Goal: Information Seeking & Learning: Learn about a topic

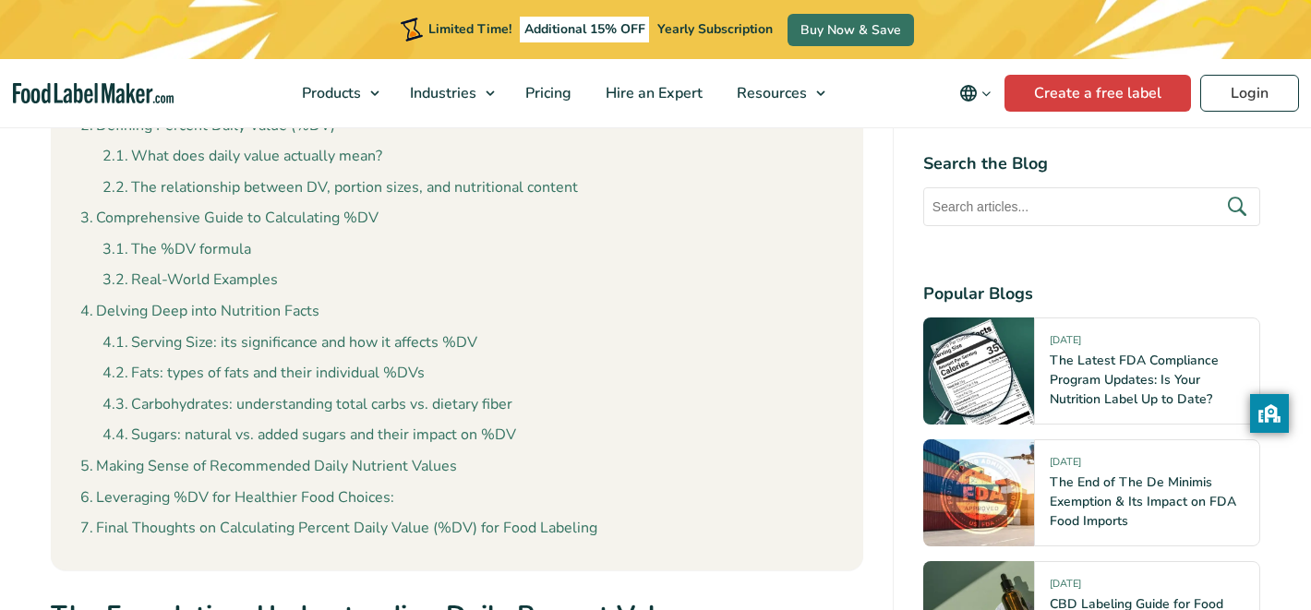
scroll to position [1876, 0]
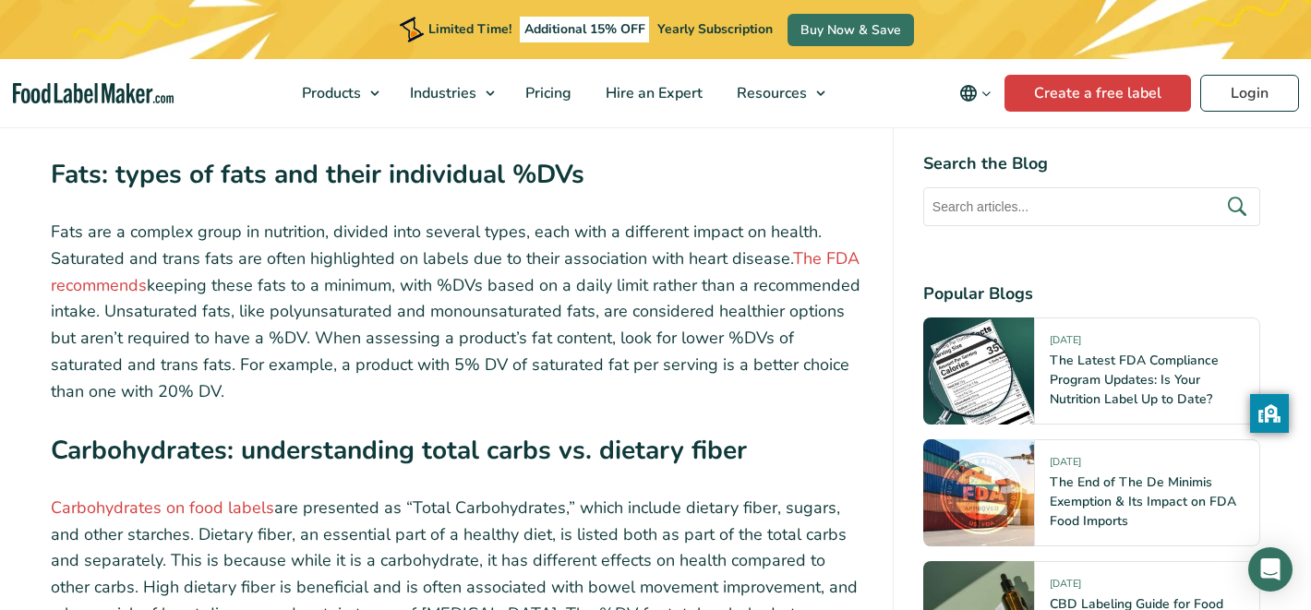
scroll to position [7012, 0]
click at [528, 267] on p "Fats are a complex group in nutrition, divided into several types, each with a …" at bounding box center [457, 311] width 812 height 186
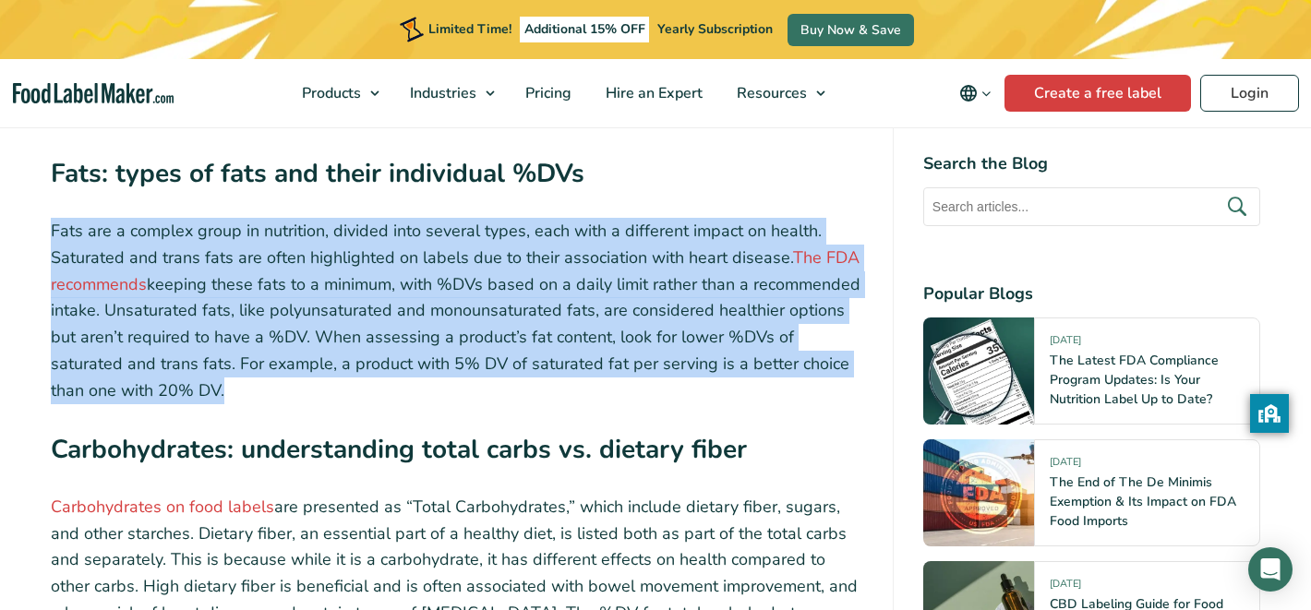
click at [528, 267] on p "Fats are a complex group in nutrition, divided into several types, each with a …" at bounding box center [457, 311] width 812 height 186
click at [583, 267] on p "Fats are a complex group in nutrition, divided into several types, each with a …" at bounding box center [457, 311] width 812 height 186
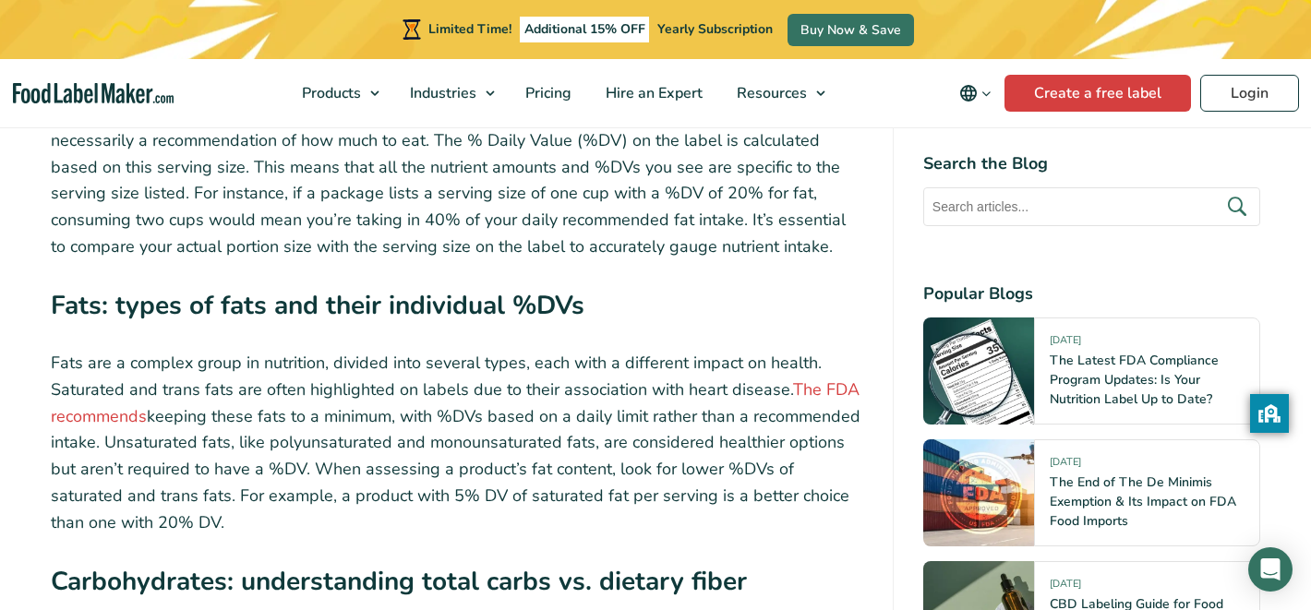
scroll to position [6883, 0]
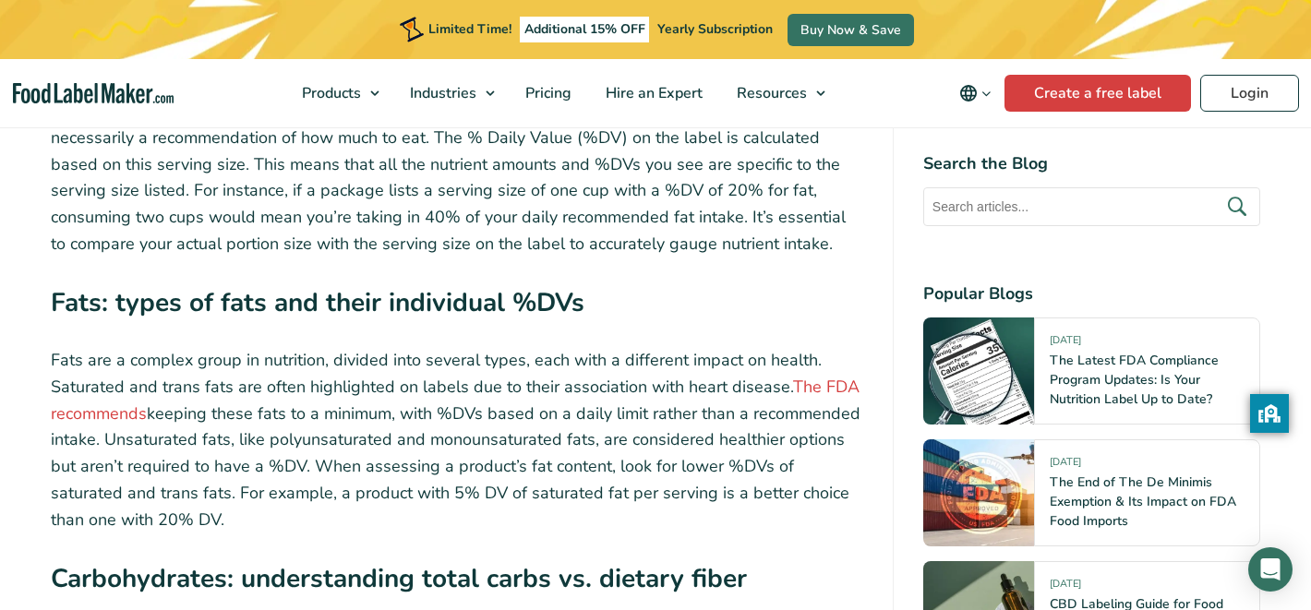
click at [409, 347] on p "Fats are a complex group in nutrition, divided into several types, each with a …" at bounding box center [457, 440] width 812 height 186
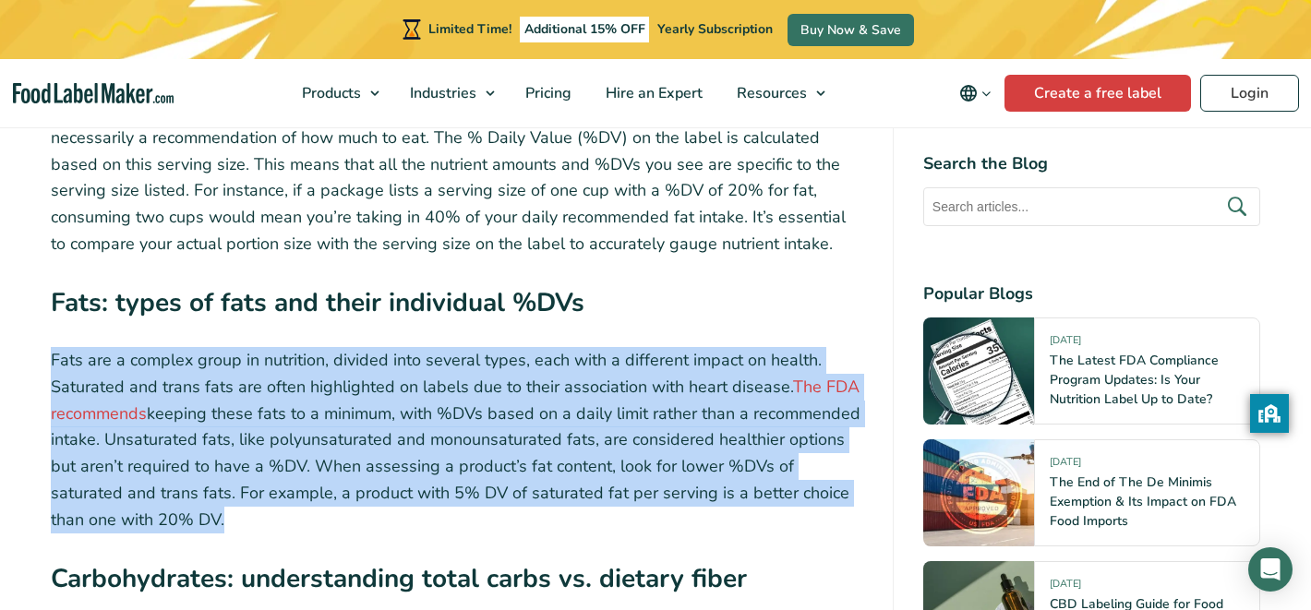
click at [409, 347] on p "Fats are a complex group in nutrition, divided into several types, each with a …" at bounding box center [457, 440] width 812 height 186
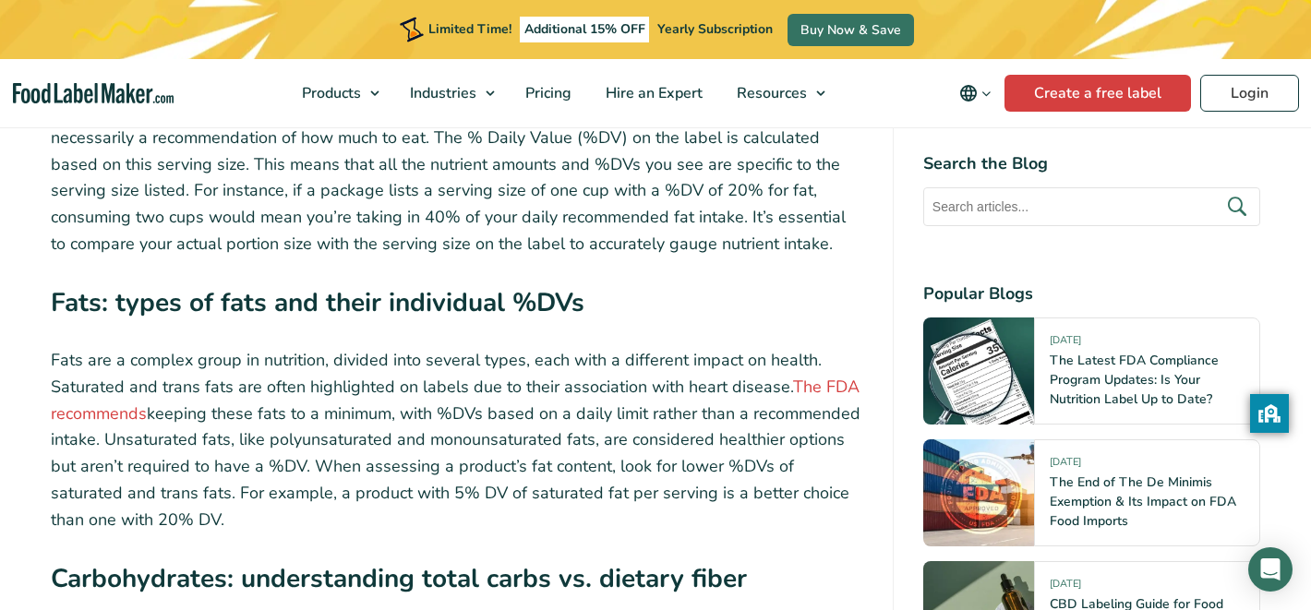
click at [458, 347] on p "Fats are a complex group in nutrition, divided into several types, each with a …" at bounding box center [457, 440] width 812 height 186
click at [453, 347] on p "Fats are a complex group in nutrition, divided into several types, each with a …" at bounding box center [457, 440] width 812 height 186
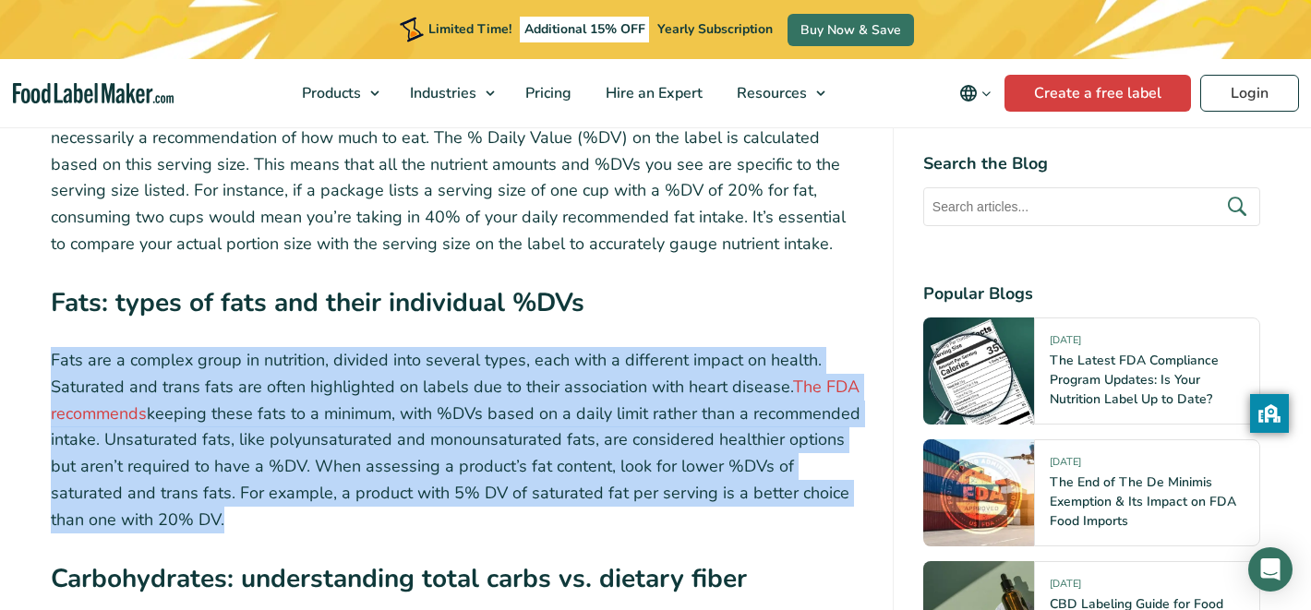
click at [453, 347] on p "Fats are a complex group in nutrition, divided into several types, each with a …" at bounding box center [457, 440] width 812 height 186
click at [462, 347] on p "Fats are a complex group in nutrition, divided into several types, each with a …" at bounding box center [457, 440] width 812 height 186
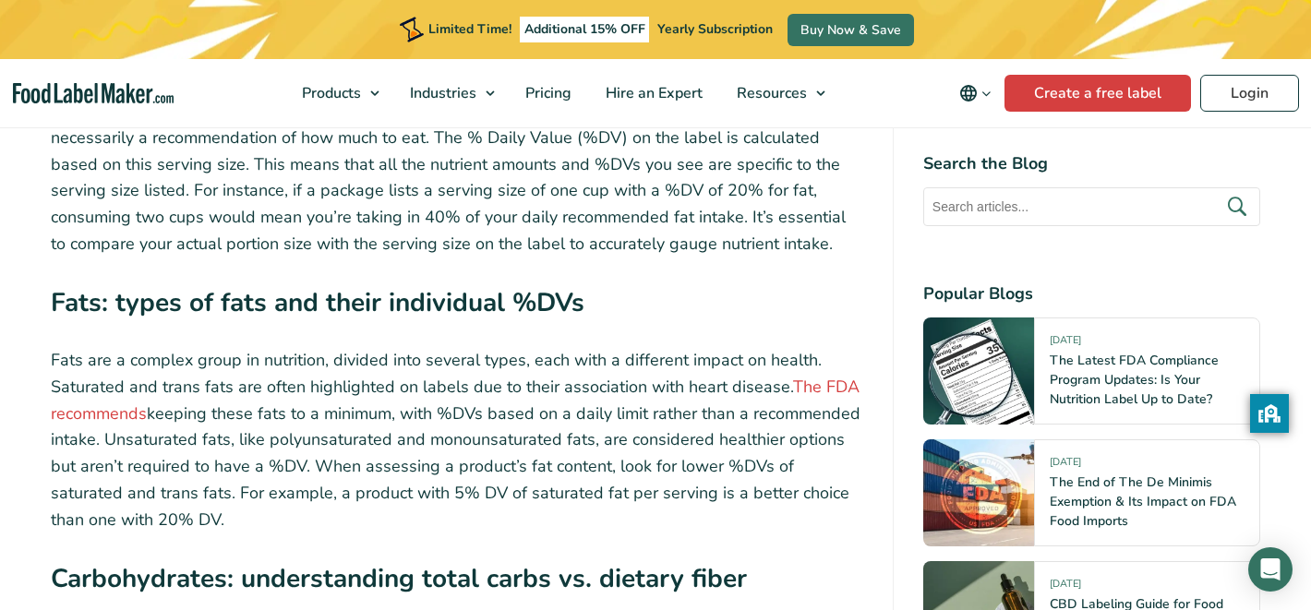
click at [458, 347] on p "Fats are a complex group in nutrition, divided into several types, each with a …" at bounding box center [457, 440] width 812 height 186
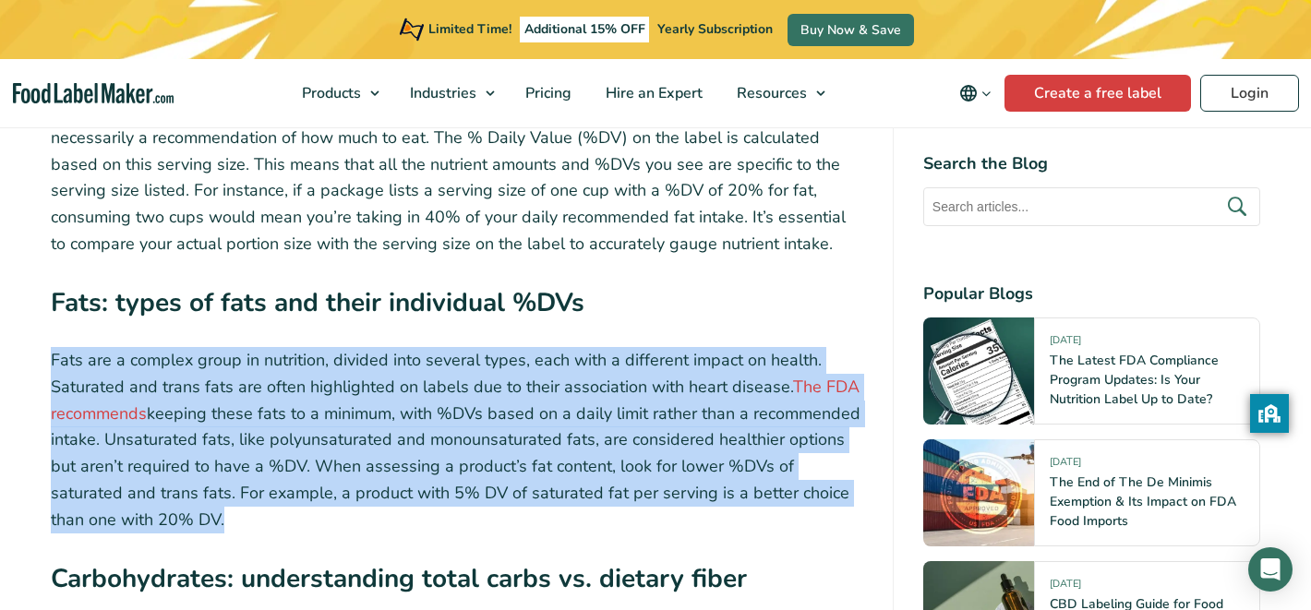
click at [458, 347] on p "Fats are a complex group in nutrition, divided into several types, each with a …" at bounding box center [457, 440] width 812 height 186
click at [483, 347] on p "Fats are a complex group in nutrition, divided into several types, each with a …" at bounding box center [457, 440] width 812 height 186
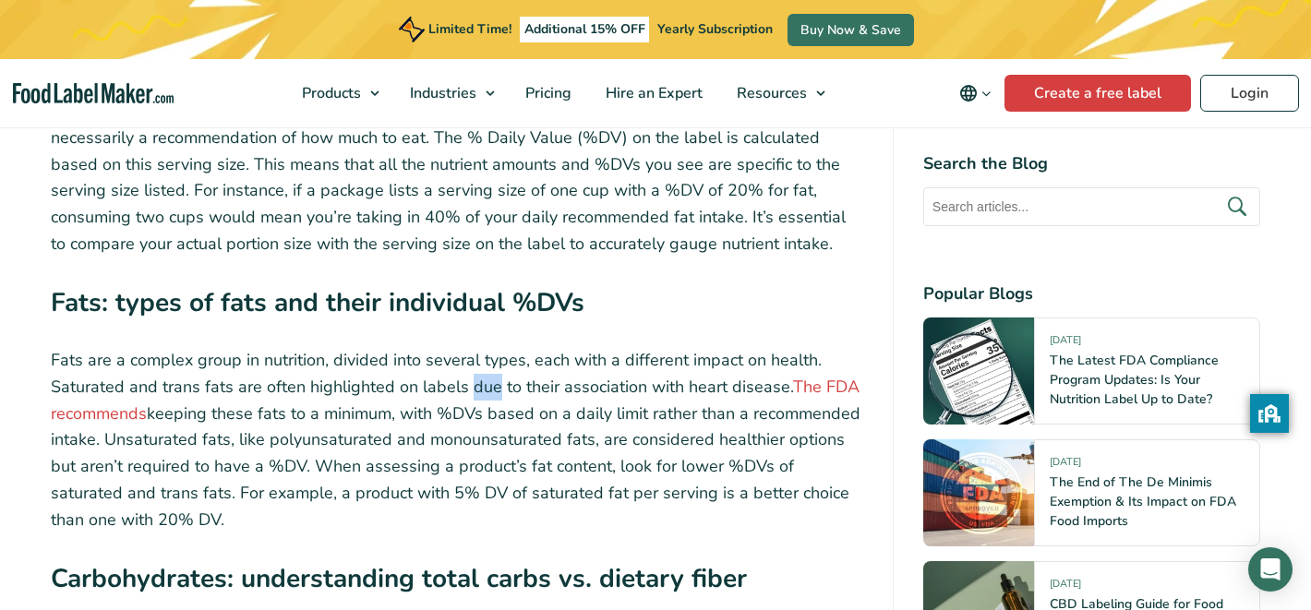
click at [483, 347] on p "Fats are a complex group in nutrition, divided into several types, each with a …" at bounding box center [457, 440] width 812 height 186
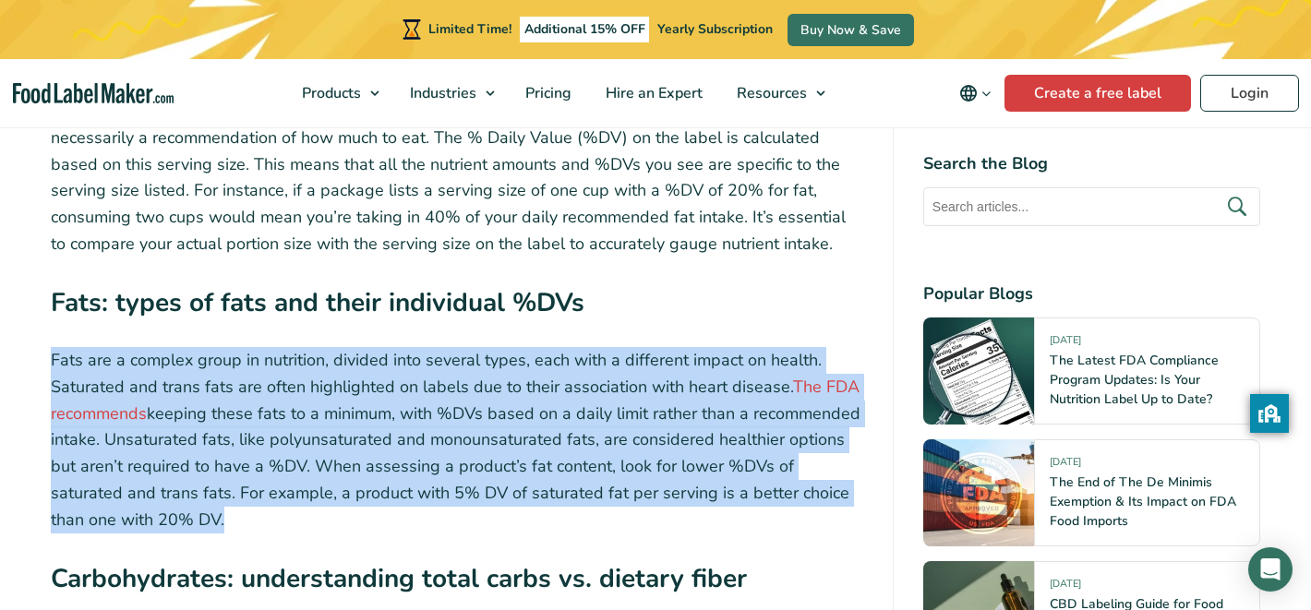
click at [483, 347] on p "Fats are a complex group in nutrition, divided into several types, each with a …" at bounding box center [457, 440] width 812 height 186
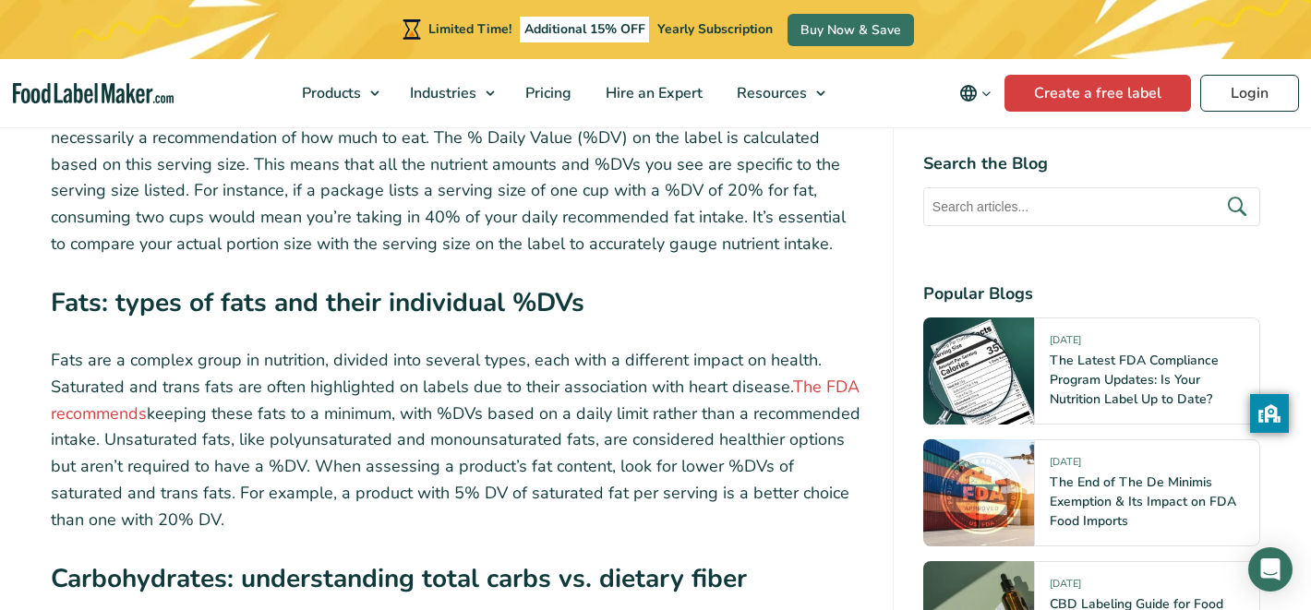
click at [462, 347] on p "Fats are a complex group in nutrition, divided into several types, each with a …" at bounding box center [457, 440] width 812 height 186
click at [556, 414] on p "Fats are a complex group in nutrition, divided into several types, each with a …" at bounding box center [457, 440] width 812 height 186
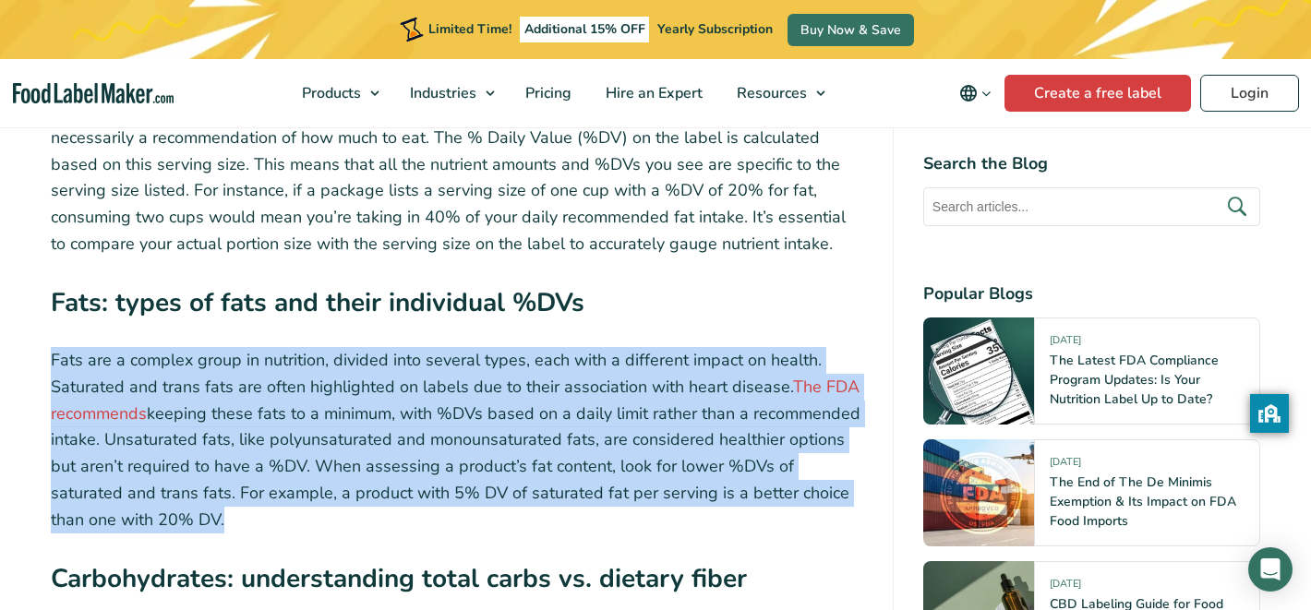
click at [556, 414] on p "Fats are a complex group in nutrition, divided into several types, each with a …" at bounding box center [457, 440] width 812 height 186
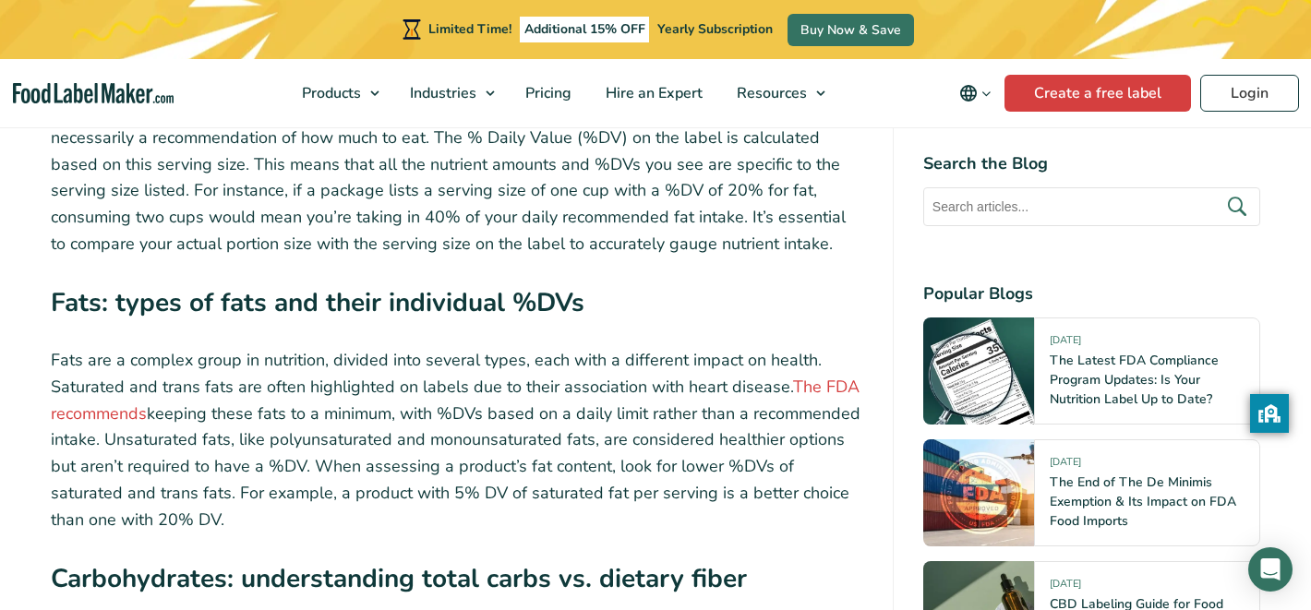
click at [563, 406] on p "Fats are a complex group in nutrition, divided into several types, each with a …" at bounding box center [457, 440] width 812 height 186
click at [571, 393] on p "Fats are a complex group in nutrition, divided into several types, each with a …" at bounding box center [457, 440] width 812 height 186
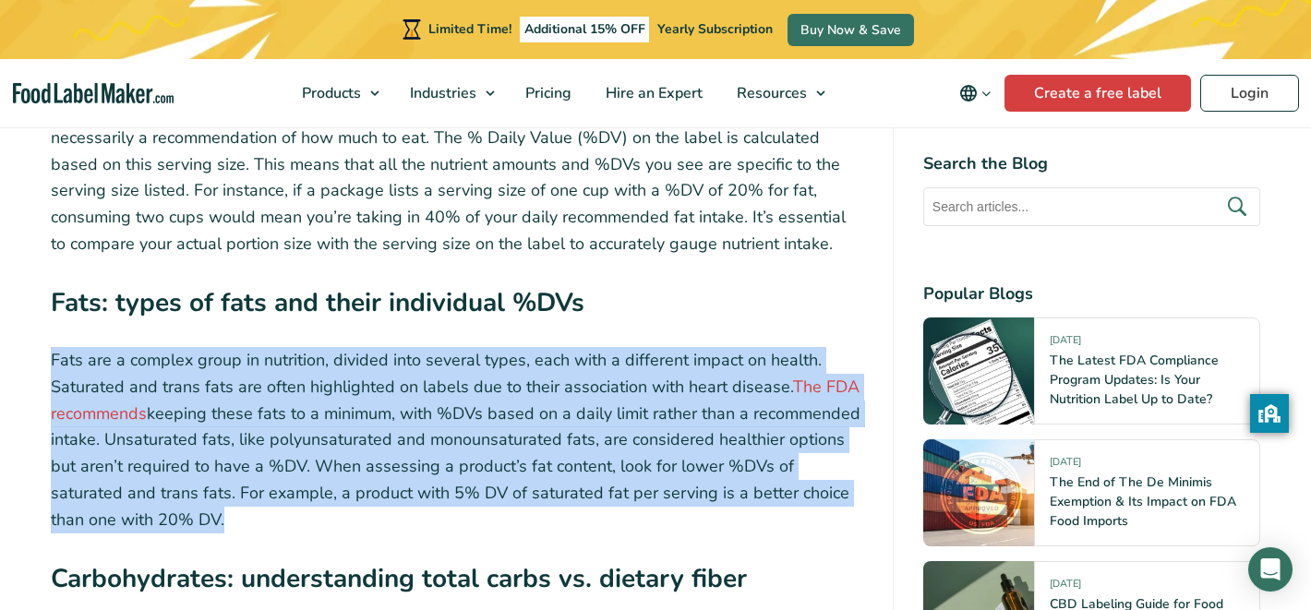
click at [571, 393] on p "Fats are a complex group in nutrition, divided into several types, each with a …" at bounding box center [457, 440] width 812 height 186
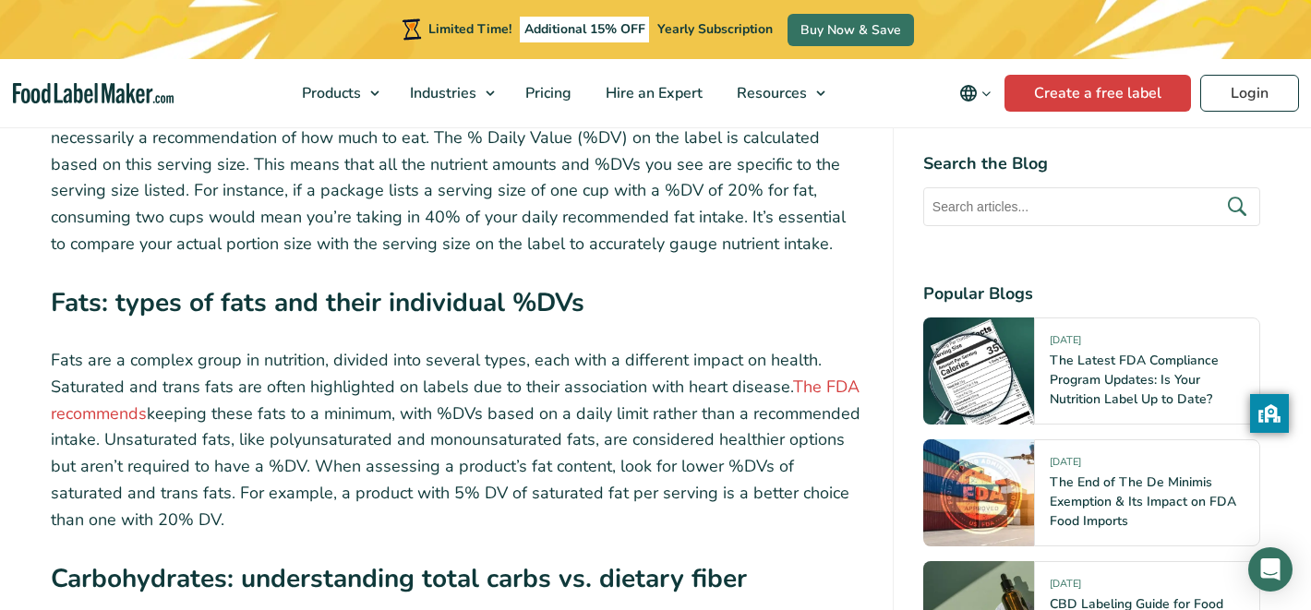
click at [664, 347] on p "Fats are a complex group in nutrition, divided into several types, each with a …" at bounding box center [457, 440] width 812 height 186
click at [619, 352] on p "Fats are a complex group in nutrition, divided into several types, each with a …" at bounding box center [457, 440] width 812 height 186
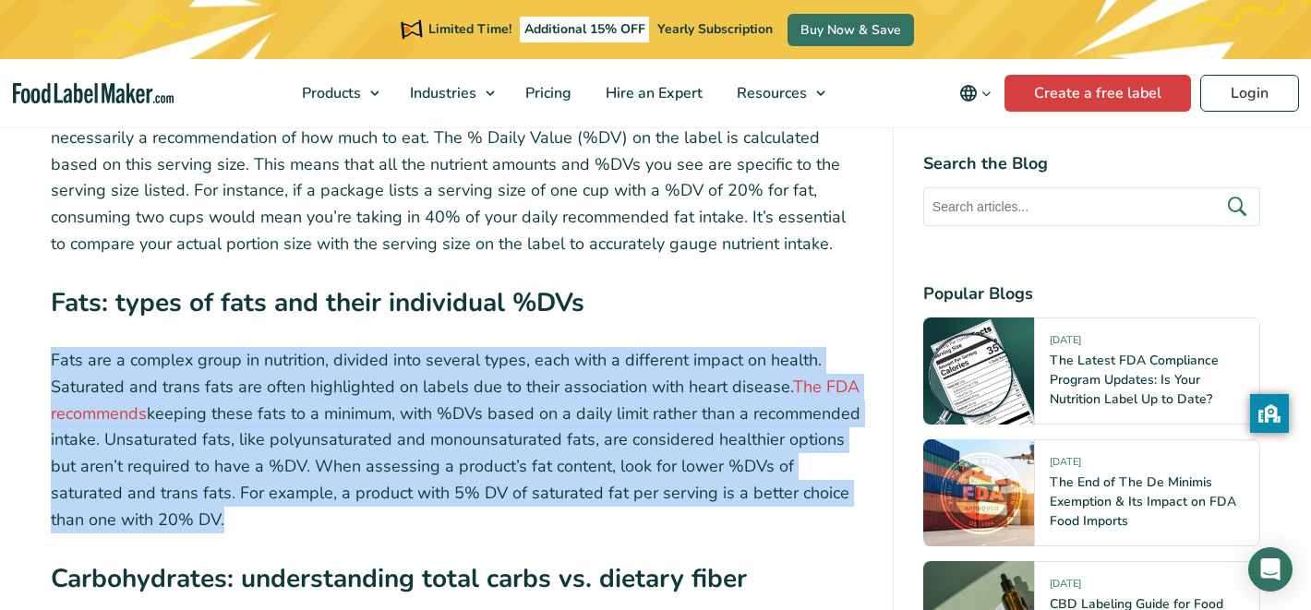
click at [619, 352] on p "Fats are a complex group in nutrition, divided into several types, each with a …" at bounding box center [457, 440] width 812 height 186
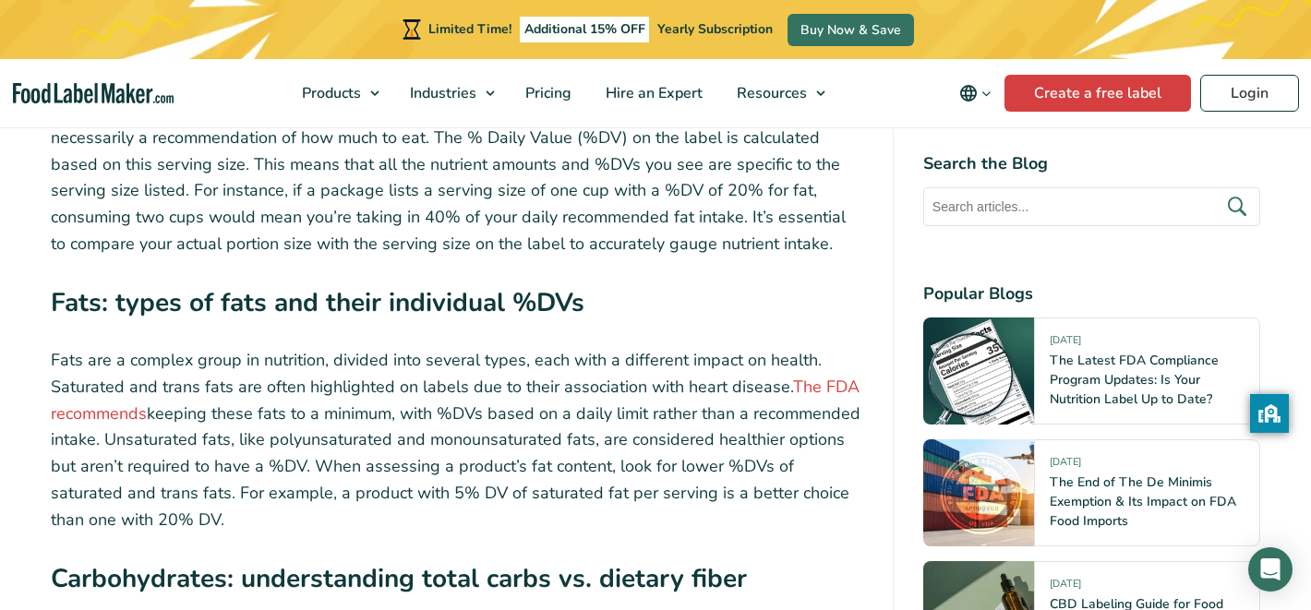
click at [633, 347] on p "Fats are a complex group in nutrition, divided into several types, each with a …" at bounding box center [457, 440] width 812 height 186
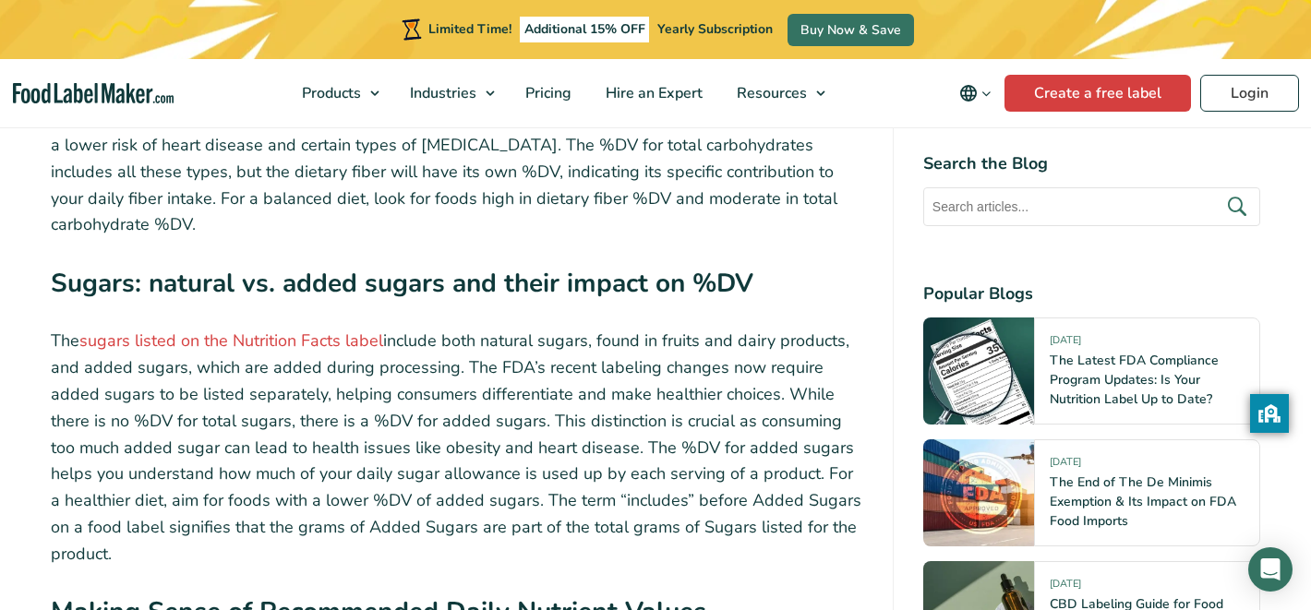
scroll to position [7510, 0]
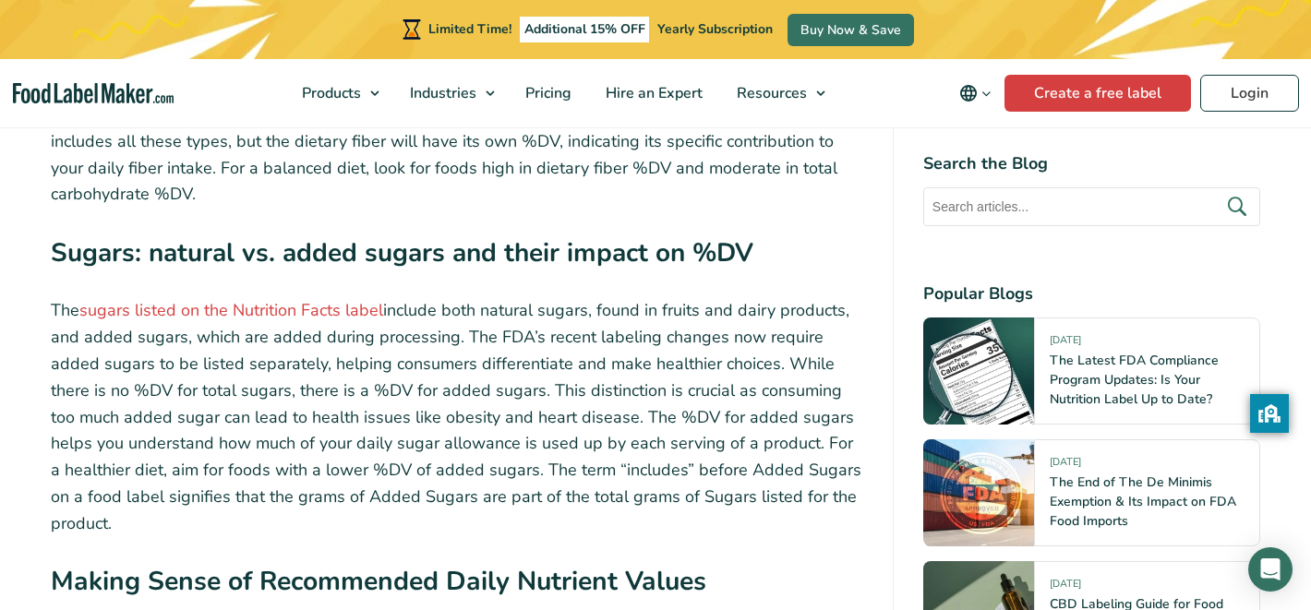
click at [768, 297] on p "The sugars listed on the Nutrition Facts label include both natural sugars, fou…" at bounding box center [457, 416] width 812 height 239
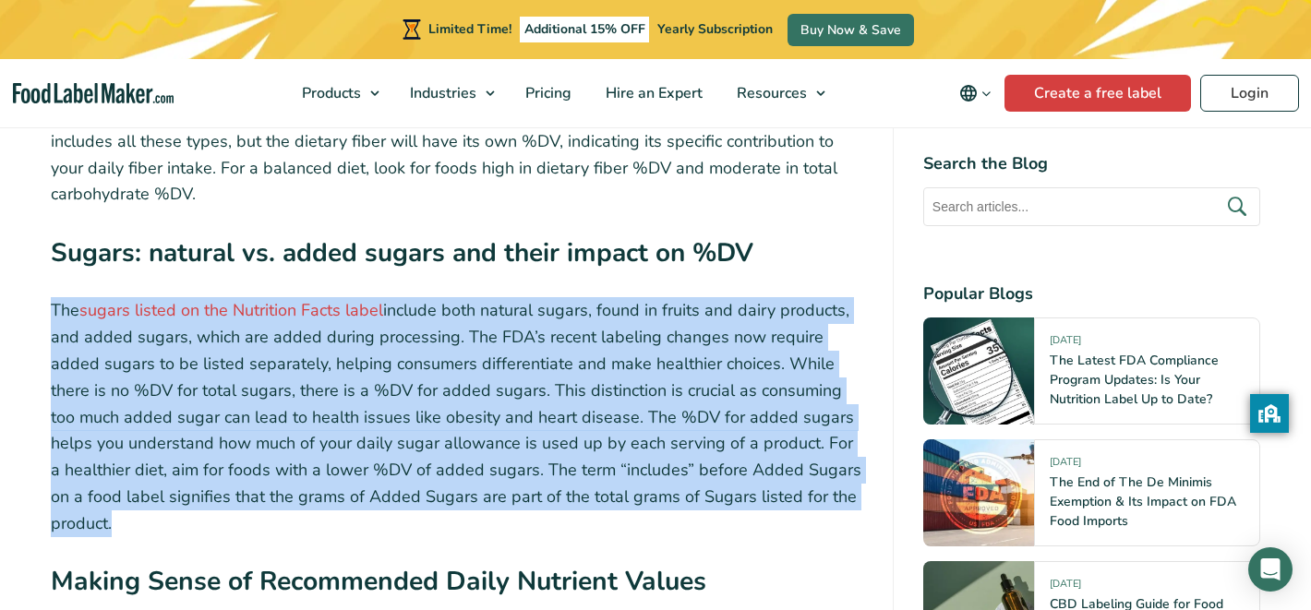
click at [768, 297] on p "The sugars listed on the Nutrition Facts label include both natural sugars, fou…" at bounding box center [457, 416] width 812 height 239
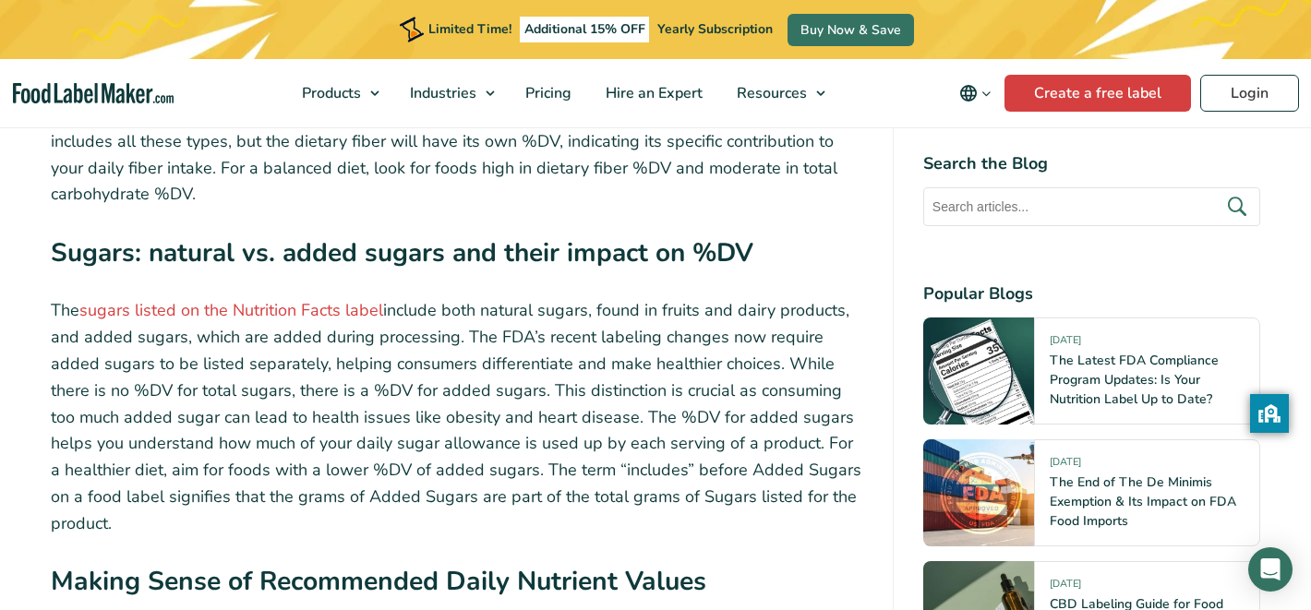
click at [794, 297] on p "The sugars listed on the Nutrition Facts label include both natural sugars, fou…" at bounding box center [457, 416] width 812 height 239
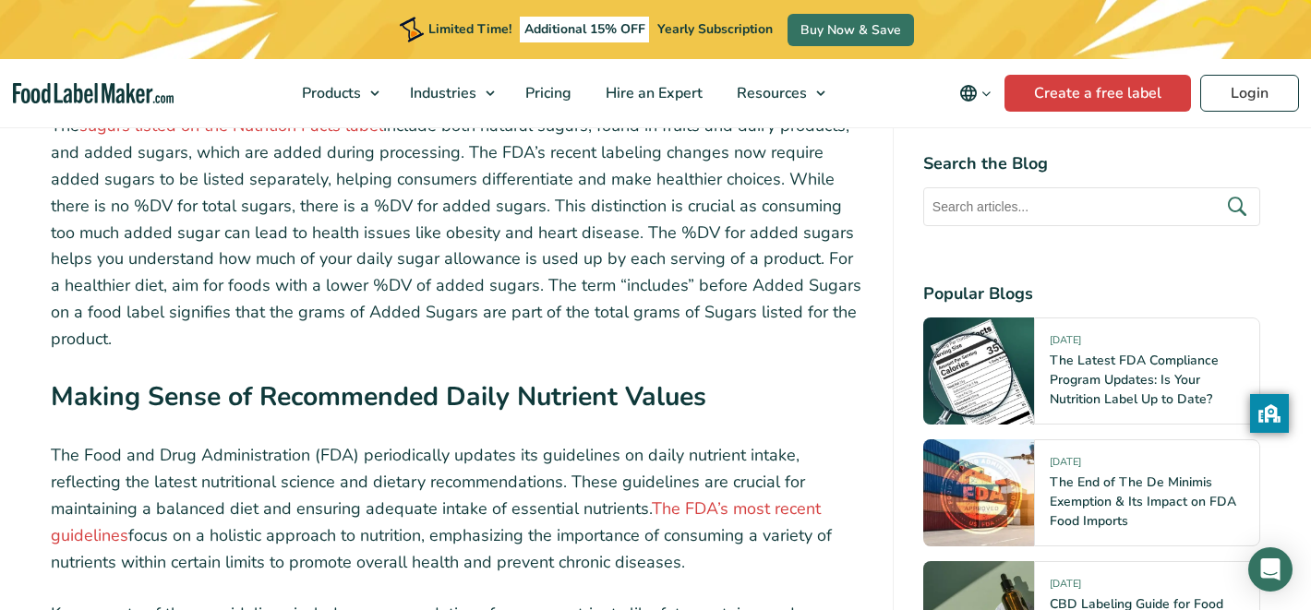
scroll to position [7709, 0]
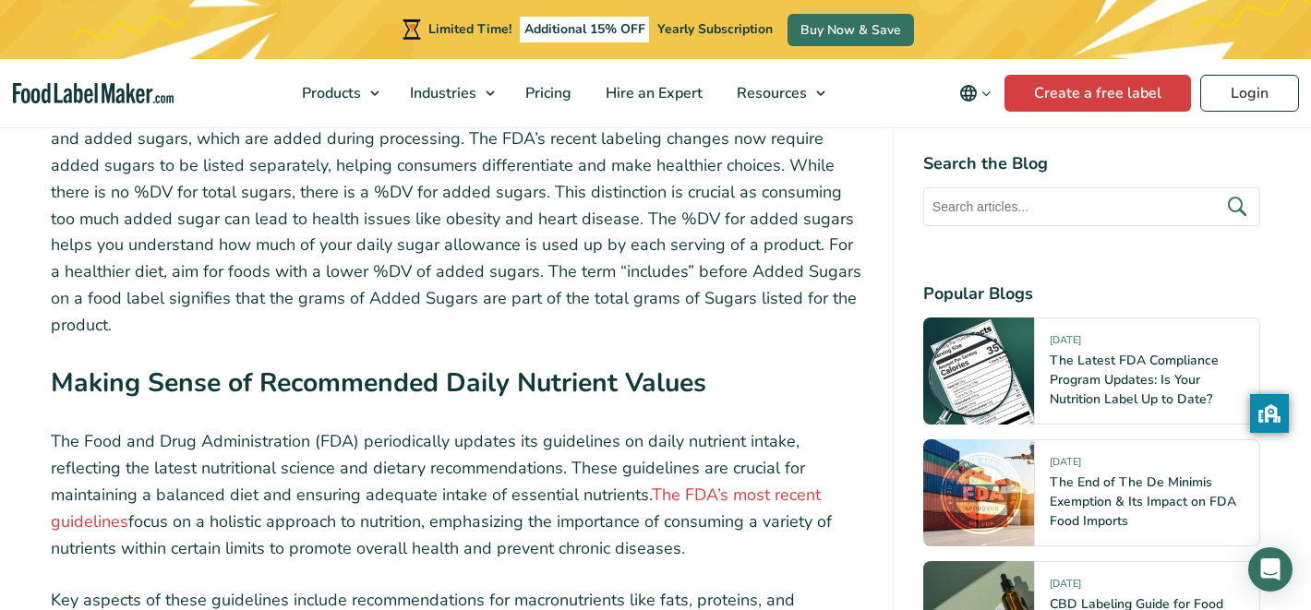
click at [754, 428] on p "The Food and Drug Administration (FDA) periodically updates its guidelines on d…" at bounding box center [457, 494] width 812 height 133
click at [703, 428] on p "The Food and Drug Administration (FDA) periodically updates its guidelines on d…" at bounding box center [457, 494] width 812 height 133
